Goal: Task Accomplishment & Management: Manage account settings

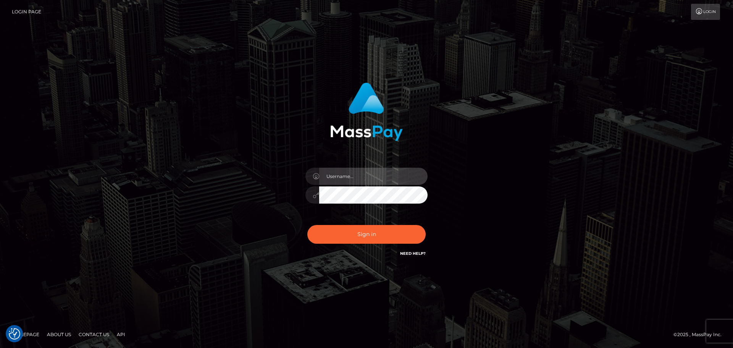
click at [357, 176] on input "text" at bounding box center [373, 176] width 108 height 17
click at [350, 173] on input "text" at bounding box center [373, 176] width 108 height 17
click at [363, 175] on input "text" at bounding box center [373, 176] width 108 height 17
paste input "hilinepasses"
type input "hilinepasses"
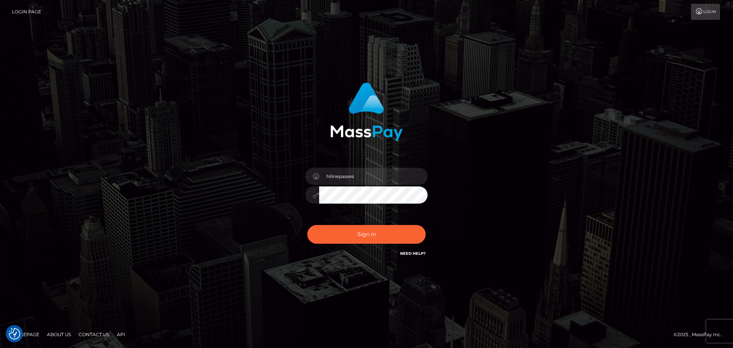
click at [459, 149] on div "hilinepasses Sign in" at bounding box center [366, 170] width 200 height 187
click at [372, 230] on button "Sign in" at bounding box center [366, 234] width 118 height 19
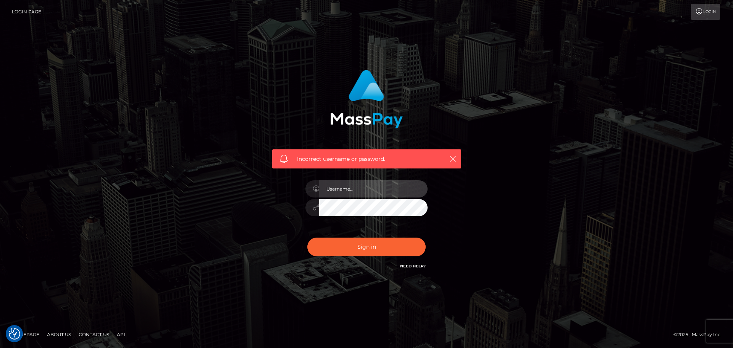
click at [348, 187] on input "text" at bounding box center [373, 188] width 108 height 17
click at [317, 189] on icon at bounding box center [316, 188] width 6 height 6
click at [335, 190] on input "text" at bounding box center [373, 188] width 108 height 17
paste input "SharedMailbox@hiline.co"
type input "SharedMailbox@hiline.co"
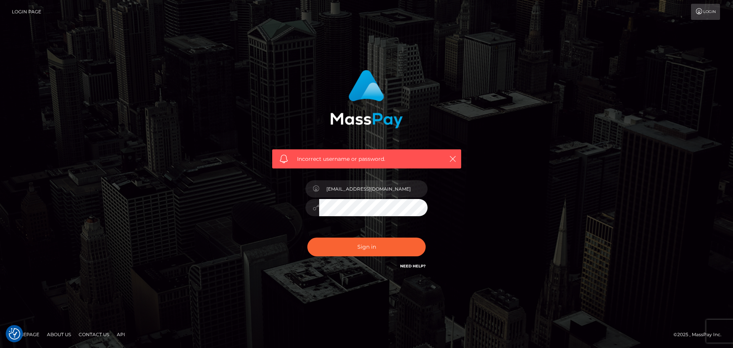
click at [496, 181] on div "Incorrect username or password. SharedMailbox@hiline.co" at bounding box center [366, 173] width 435 height 219
click at [440, 192] on div "Incorrect username or password. SharedMailbox@hiline.co" at bounding box center [366, 170] width 200 height 212
click at [382, 243] on button "Sign in" at bounding box center [366, 246] width 118 height 19
click at [366, 194] on input "text" at bounding box center [373, 188] width 108 height 17
type input "Hiline Services"
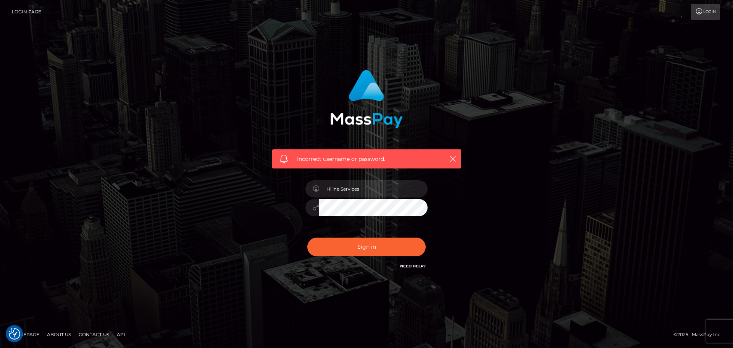
click at [564, 170] on div "Incorrect username or password. Hiline Services" at bounding box center [366, 173] width 435 height 219
drag, startPoint x: 606, startPoint y: 197, endPoint x: 597, endPoint y: 197, distance: 9.2
click at [606, 197] on div "Incorrect username or password. Hiline Services" at bounding box center [366, 174] width 733 height 334
click at [336, 250] on button "Sign in" at bounding box center [366, 246] width 118 height 19
